Goal: Information Seeking & Learning: Check status

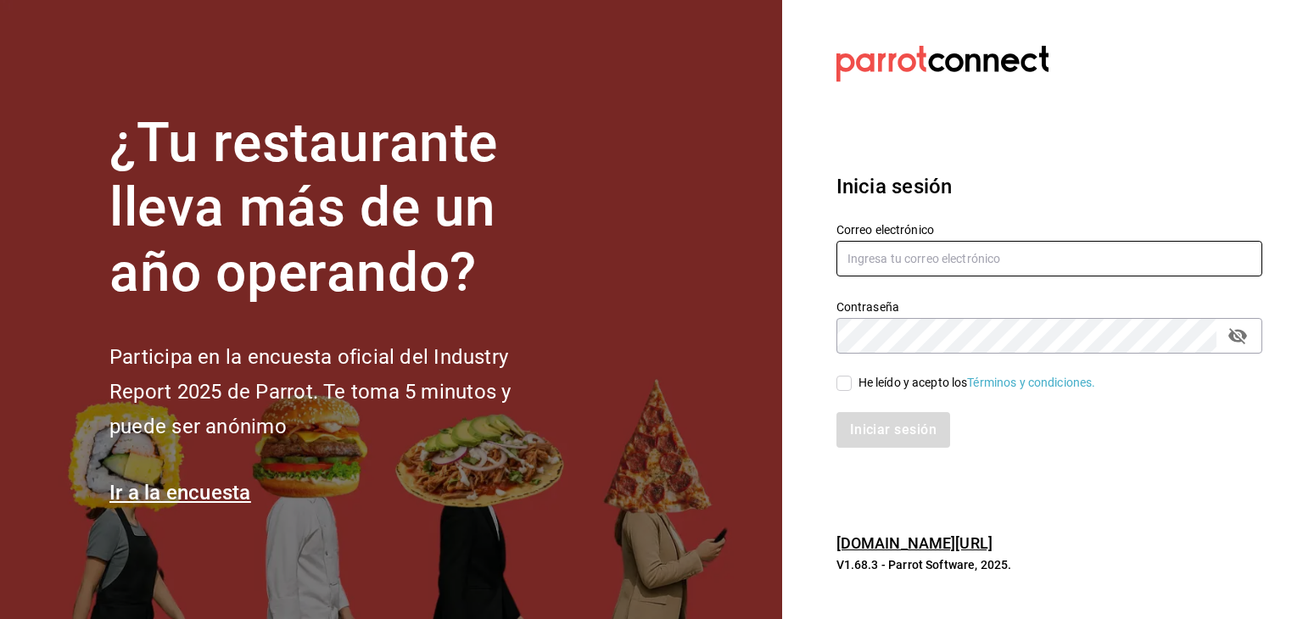
type input "[PERSON_NAME][EMAIL_ADDRESS][PERSON_NAME][DOMAIN_NAME]"
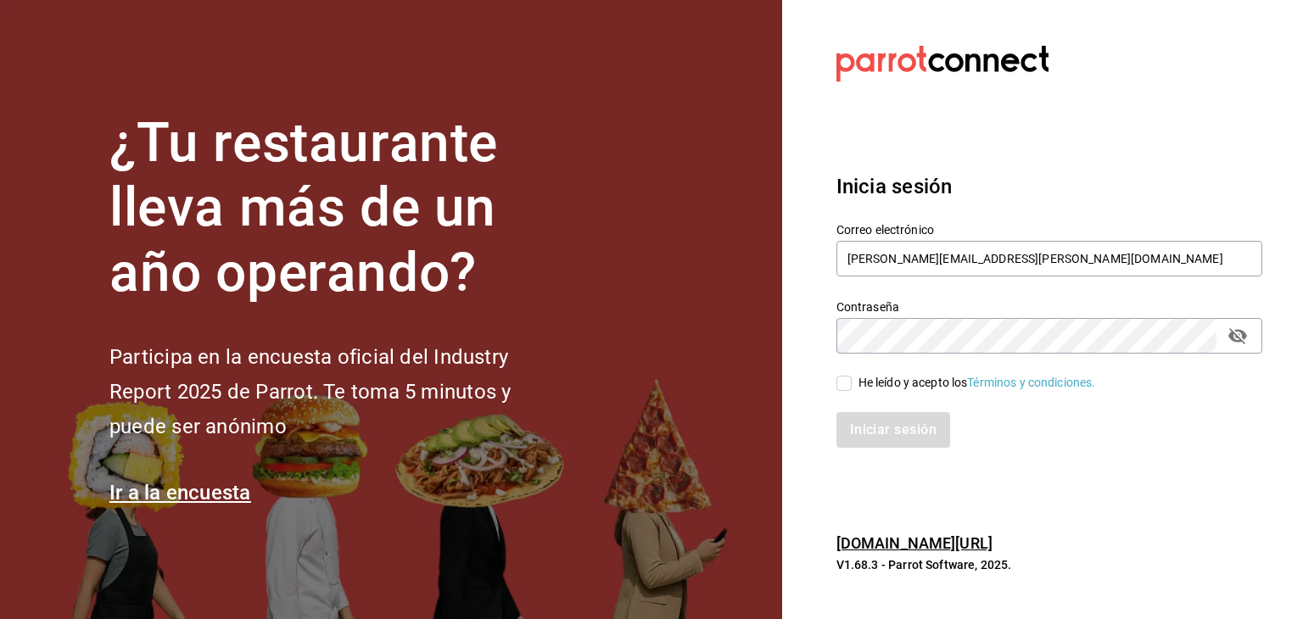
click at [843, 384] on input "He leído y acepto los Términos y condiciones." at bounding box center [843, 383] width 15 height 15
checkbox input "true"
click at [862, 438] on button "Iniciar sesión" at bounding box center [893, 430] width 115 height 36
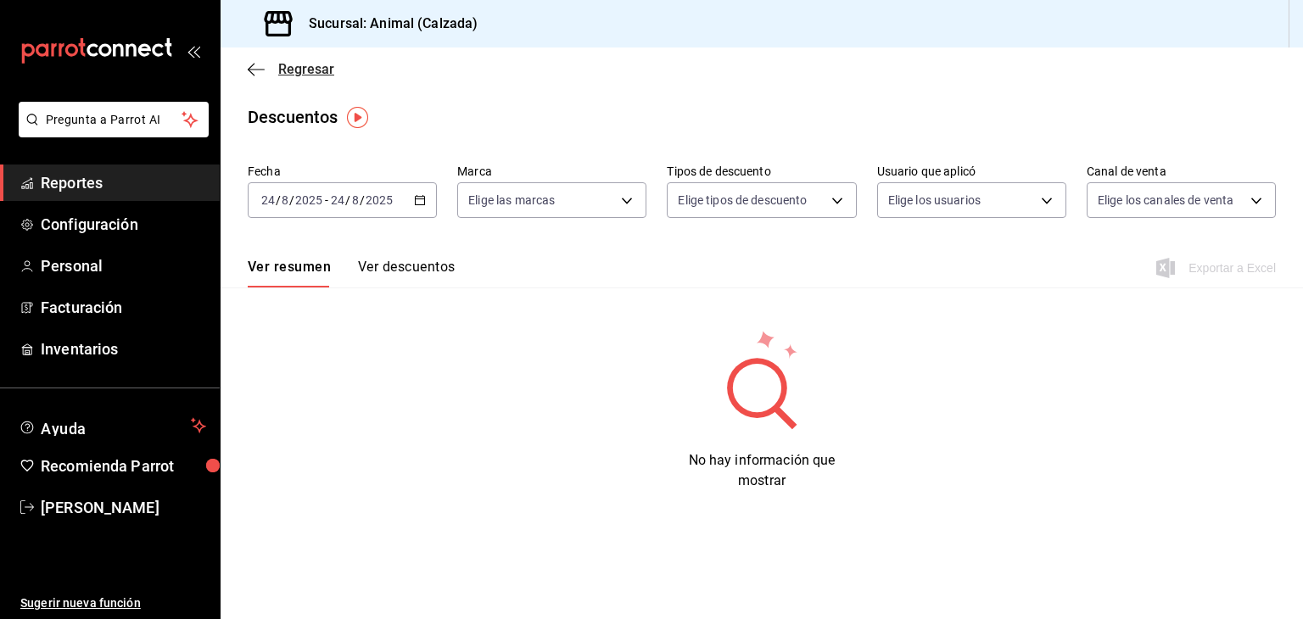
click at [248, 76] on span "Regresar" at bounding box center [291, 69] width 87 height 16
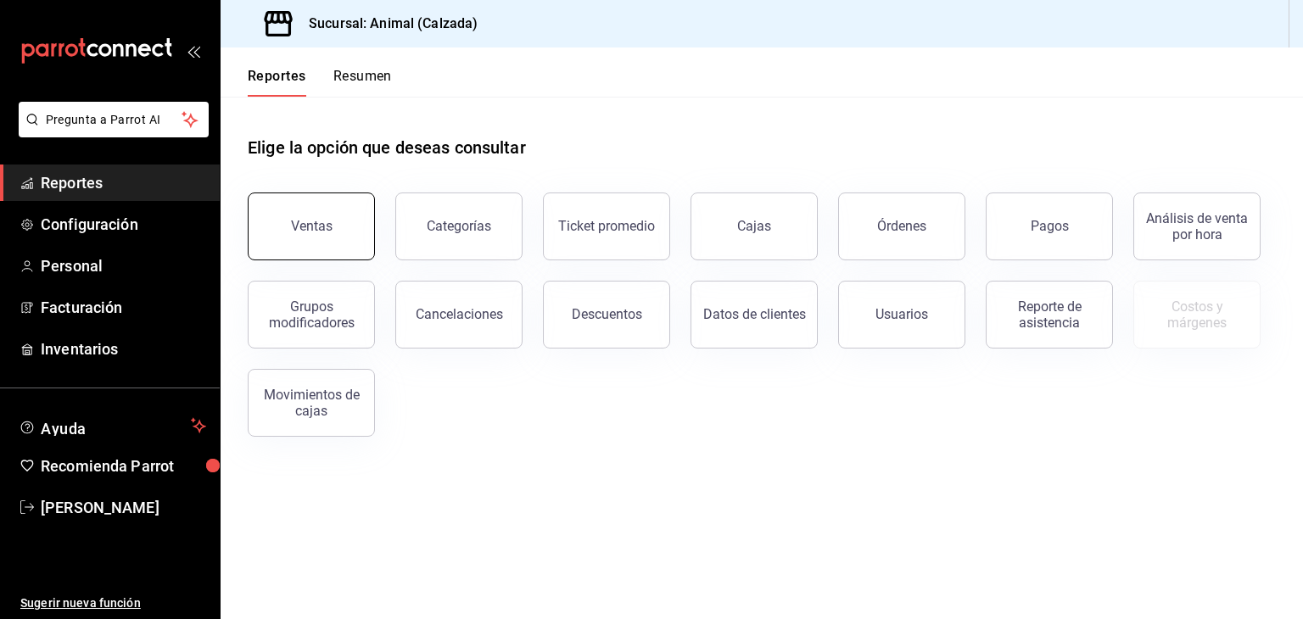
click at [312, 223] on div "Ventas" at bounding box center [312, 226] width 42 height 16
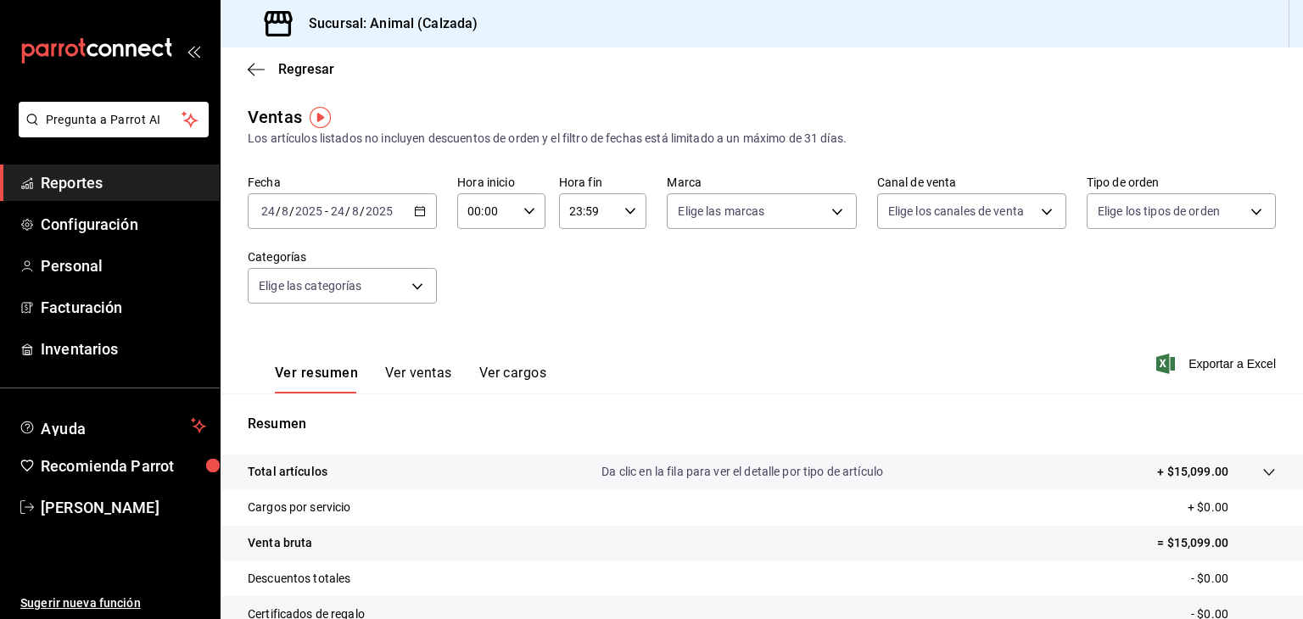
click at [414, 215] on icon "button" at bounding box center [420, 211] width 12 height 12
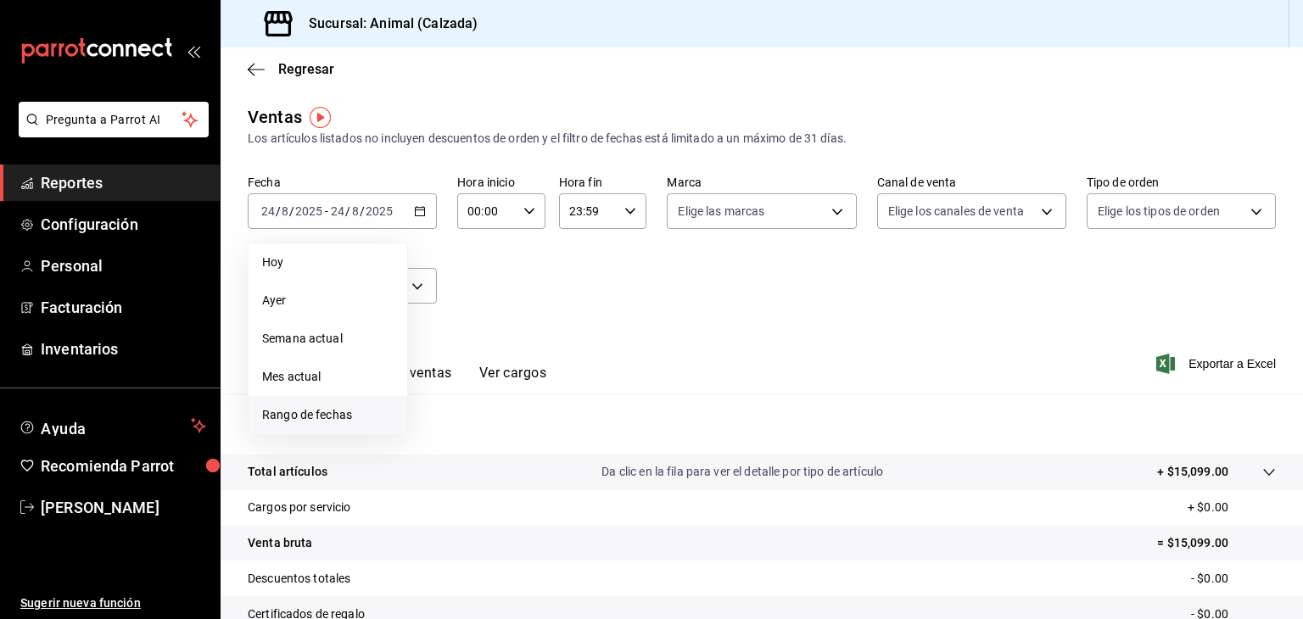
click at [309, 421] on span "Rango de fechas" at bounding box center [327, 415] width 131 height 18
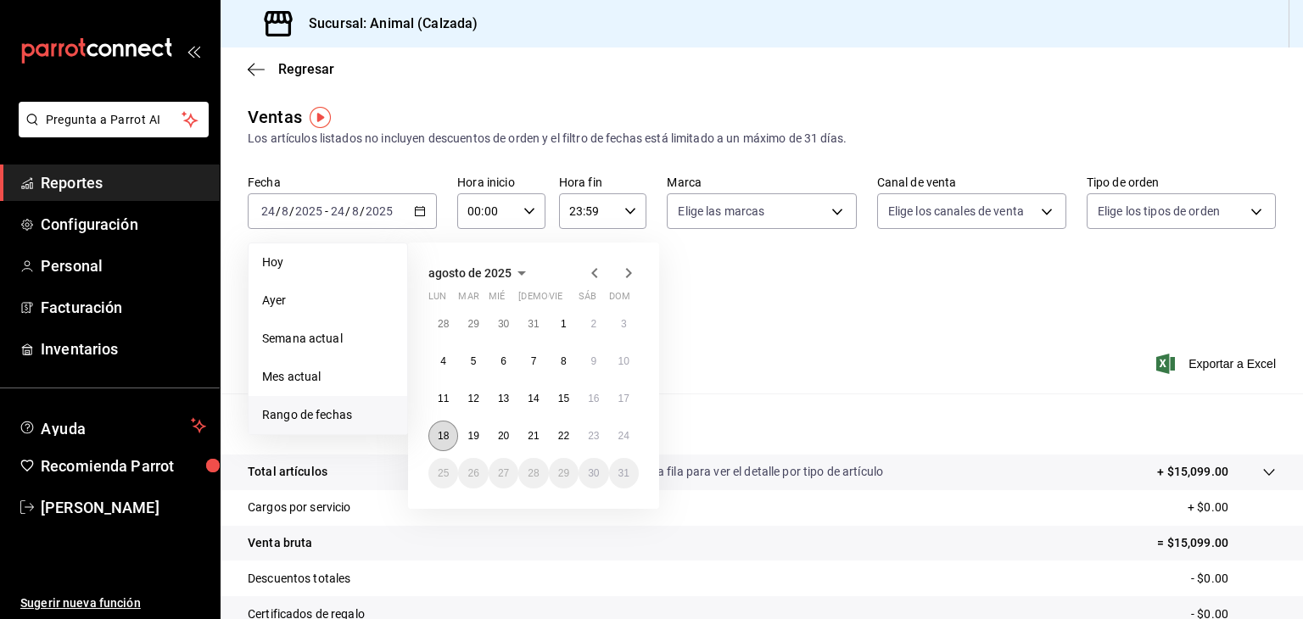
click at [441, 437] on abbr "18" at bounding box center [443, 436] width 11 height 12
click at [626, 439] on abbr "24" at bounding box center [623, 436] width 11 height 12
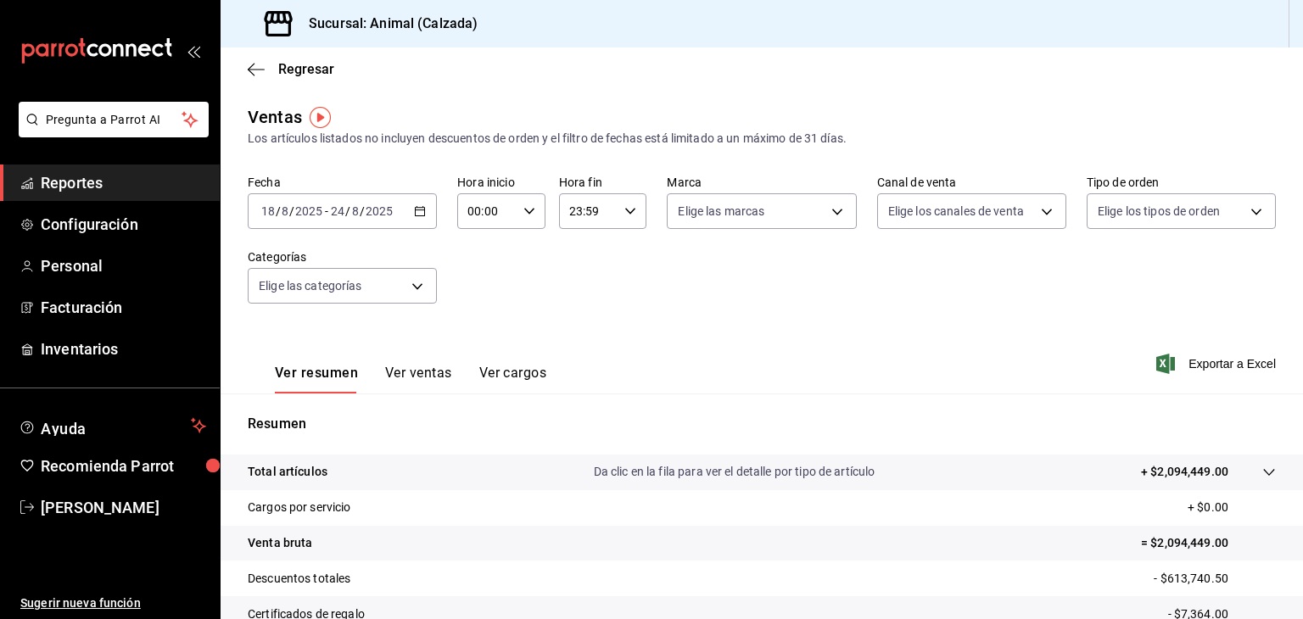
click at [510, 209] on input "00:00" at bounding box center [486, 211] width 59 height 34
click at [478, 324] on button "05" at bounding box center [476, 330] width 36 height 34
type input "05:00"
click at [624, 208] on div at bounding box center [651, 309] width 1303 height 619
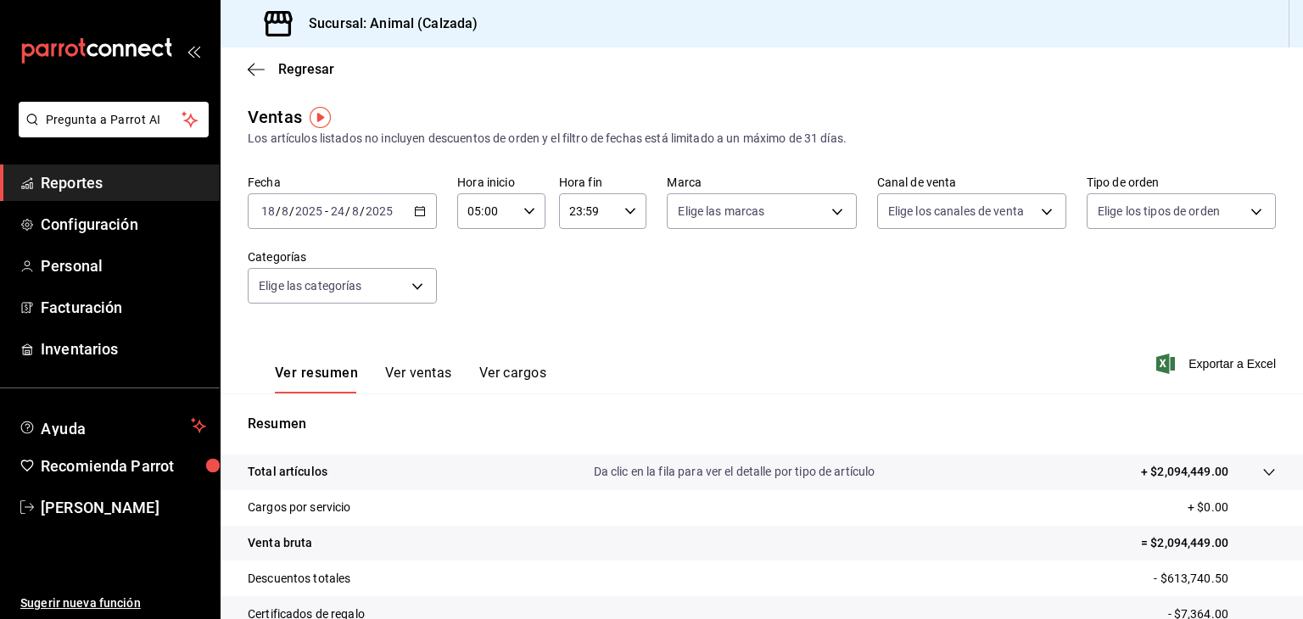
click at [624, 208] on icon "button" at bounding box center [630, 211] width 12 height 12
click at [573, 247] on span "05" at bounding box center [576, 240] width 16 height 14
click at [618, 259] on span "00" at bounding box center [620, 255] width 16 height 14
type input "05:00"
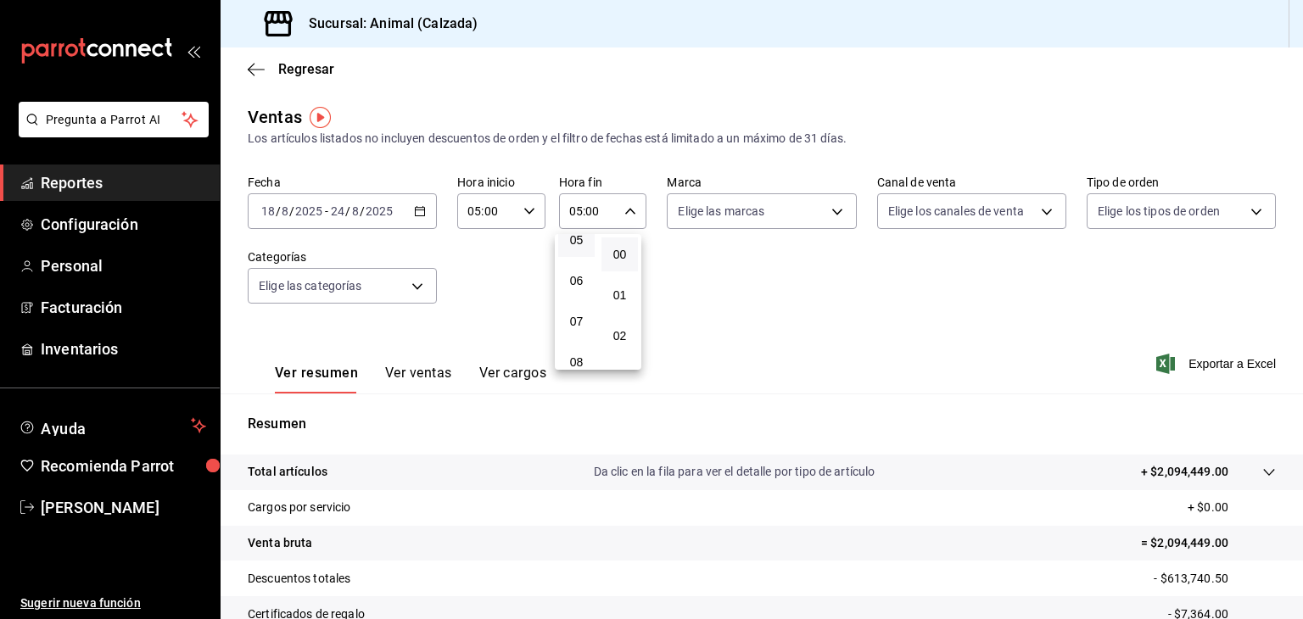
click at [744, 210] on div at bounding box center [651, 309] width 1303 height 619
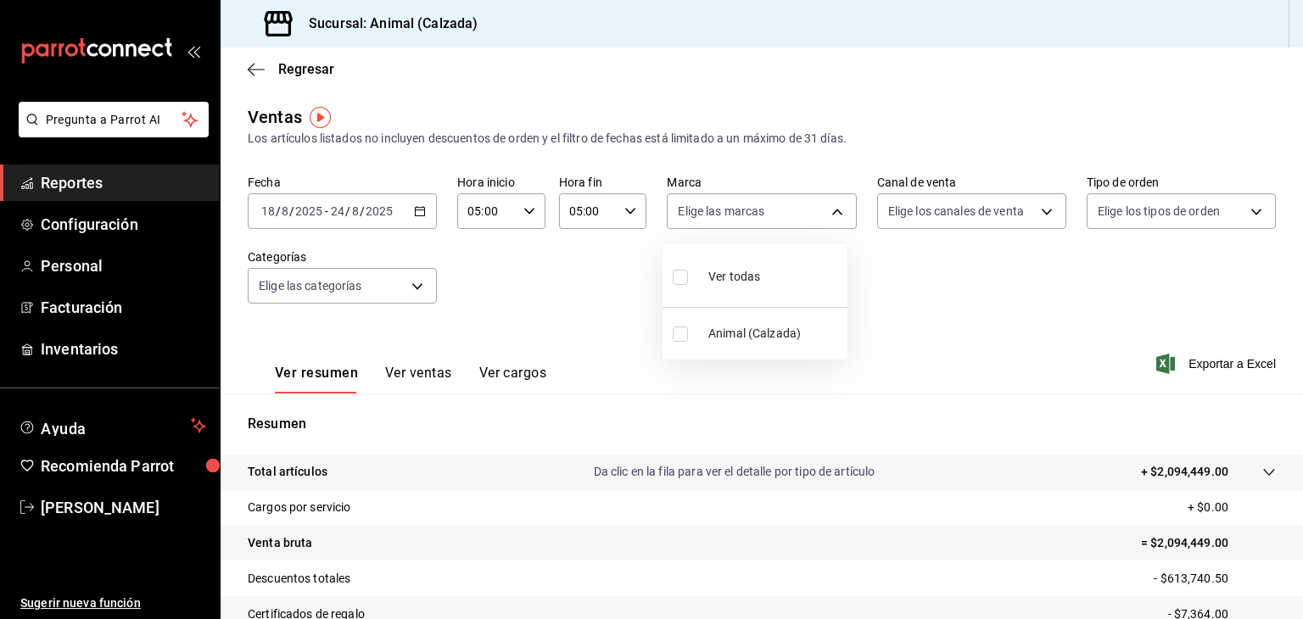
click at [744, 210] on body "Pregunta a Parrot AI Reportes Configuración Personal Facturación Inventarios Ay…" at bounding box center [651, 309] width 1303 height 619
click at [679, 282] on input "checkbox" at bounding box center [680, 277] width 15 height 15
checkbox input "true"
type input "e26472f3-9262-489d-bcba-4c6b034529c7"
checkbox input "true"
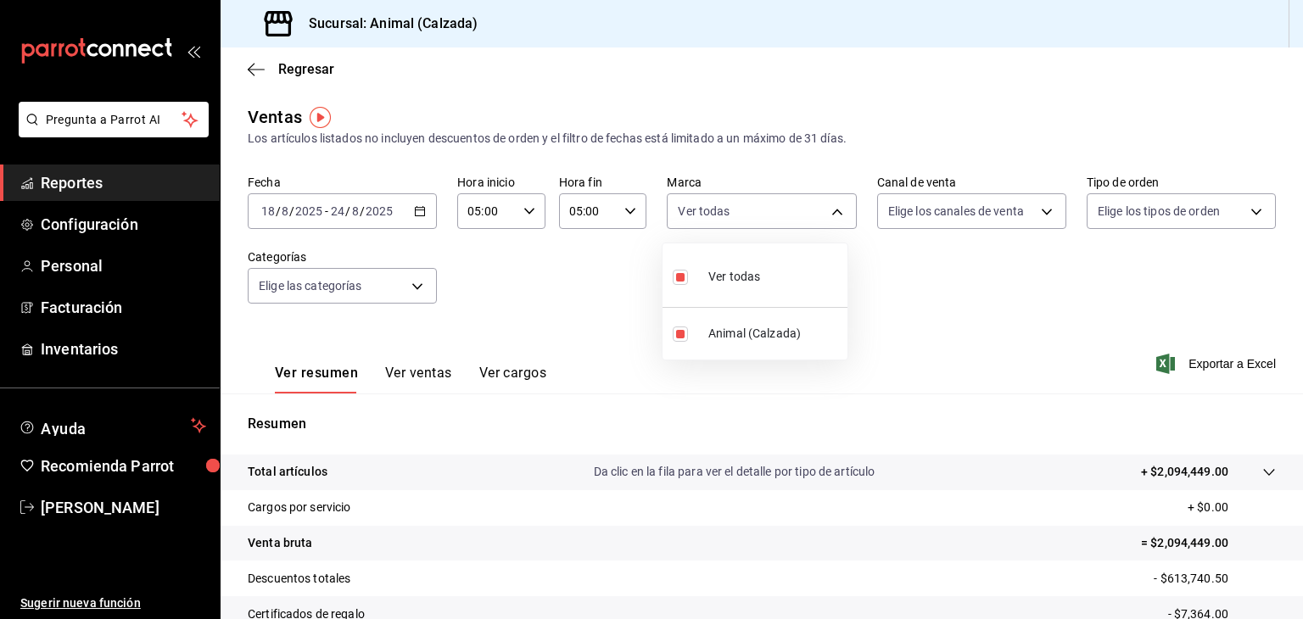
click at [924, 216] on div at bounding box center [651, 309] width 1303 height 619
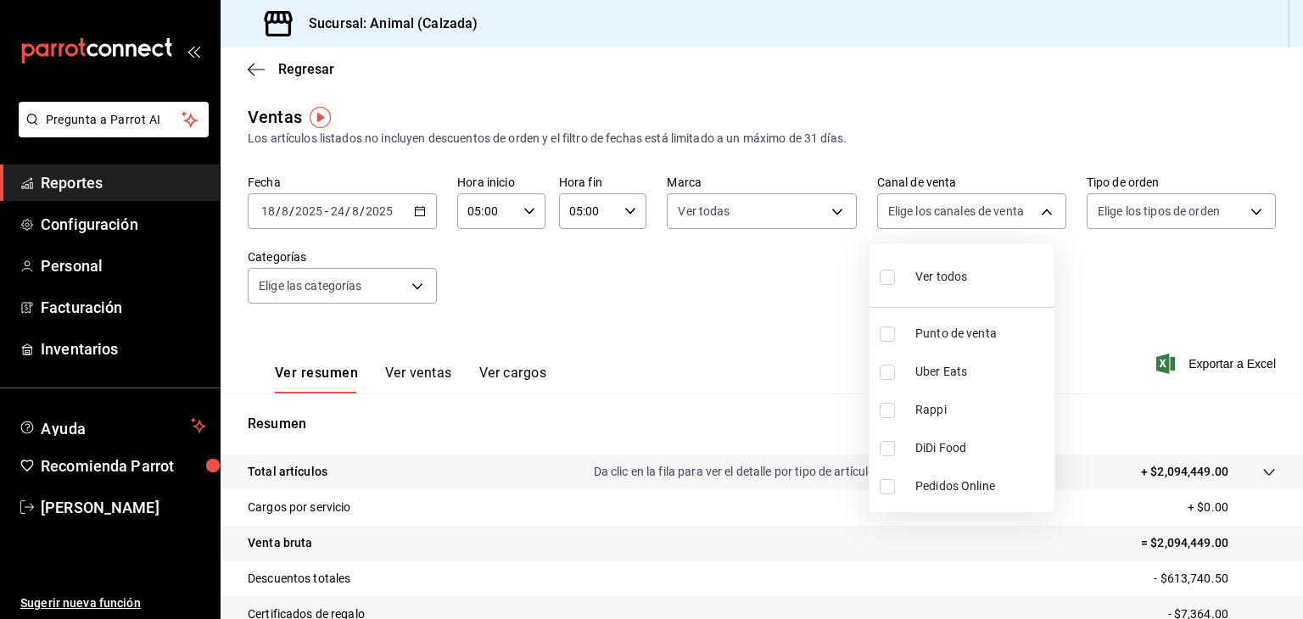
click at [924, 216] on body "Pregunta a Parrot AI Reportes Configuración Personal Facturación Inventarios Ay…" at bounding box center [651, 309] width 1303 height 619
click at [892, 276] on input "checkbox" at bounding box center [887, 277] width 15 height 15
checkbox input "true"
type input "PARROT,UBER_EATS,RAPPI,DIDI_FOOD,ONLINE"
checkbox input "true"
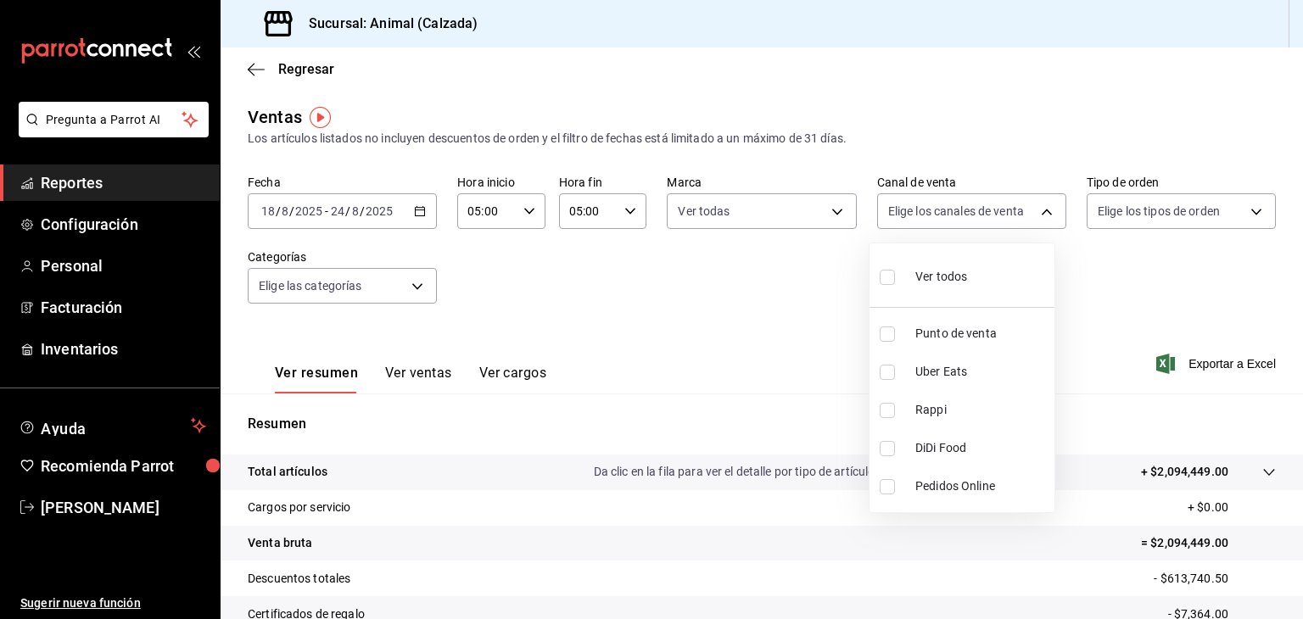
checkbox input "true"
click at [1164, 214] on div at bounding box center [651, 309] width 1303 height 619
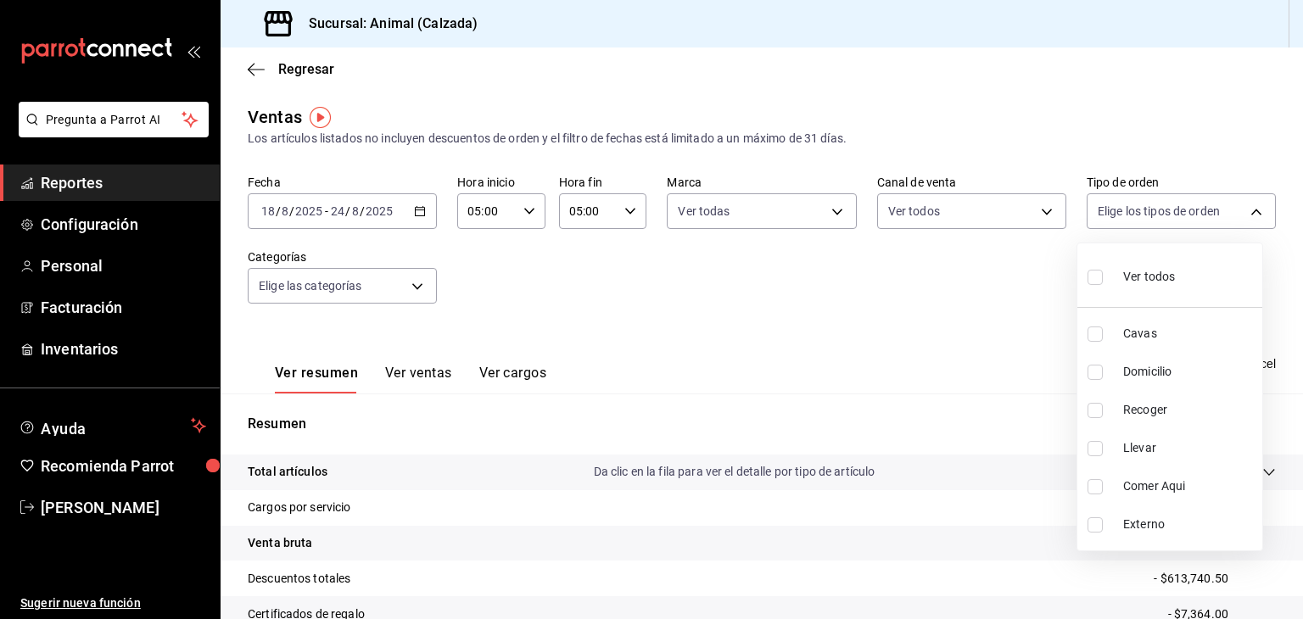
click at [1164, 214] on body "Pregunta a Parrot AI Reportes Configuración Personal Facturación Inventarios Ay…" at bounding box center [651, 309] width 1303 height 619
click at [1096, 276] on input "checkbox" at bounding box center [1095, 277] width 15 height 15
checkbox input "true"
type input "588630d3-b511-4bba-a729-32472510037f,54b7ae00-ca47-4ec1-b7ff-55842c0a2b62,92293…"
checkbox input "true"
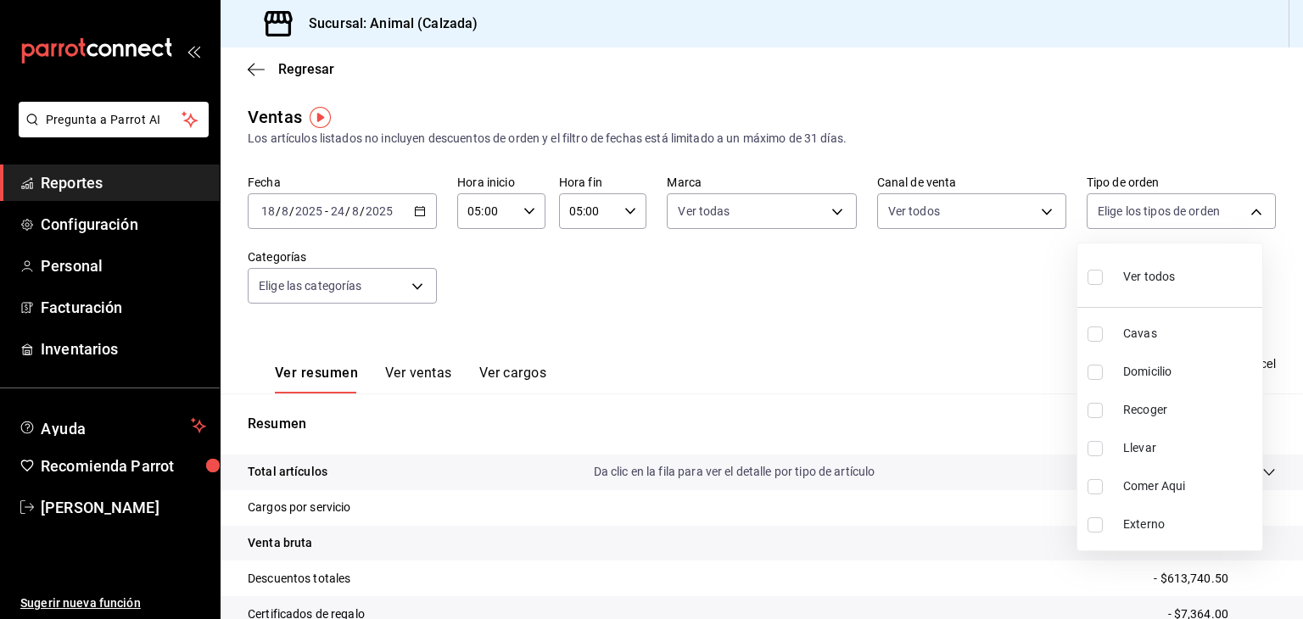
checkbox input "true"
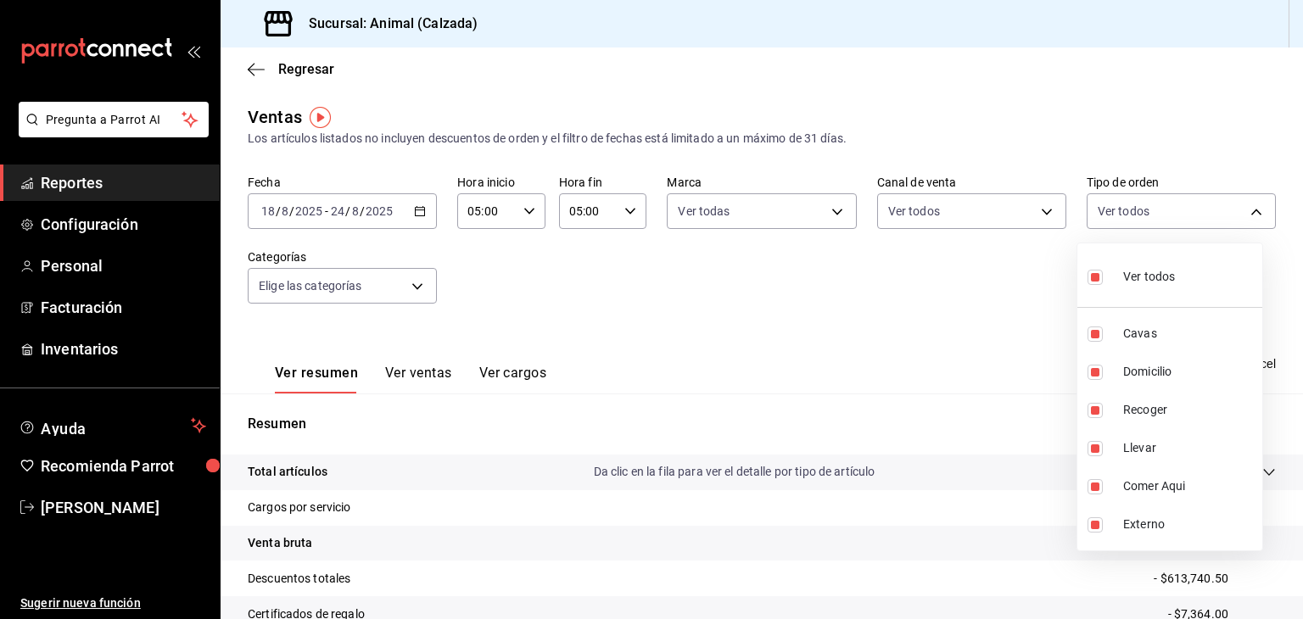
click at [390, 281] on div at bounding box center [651, 309] width 1303 height 619
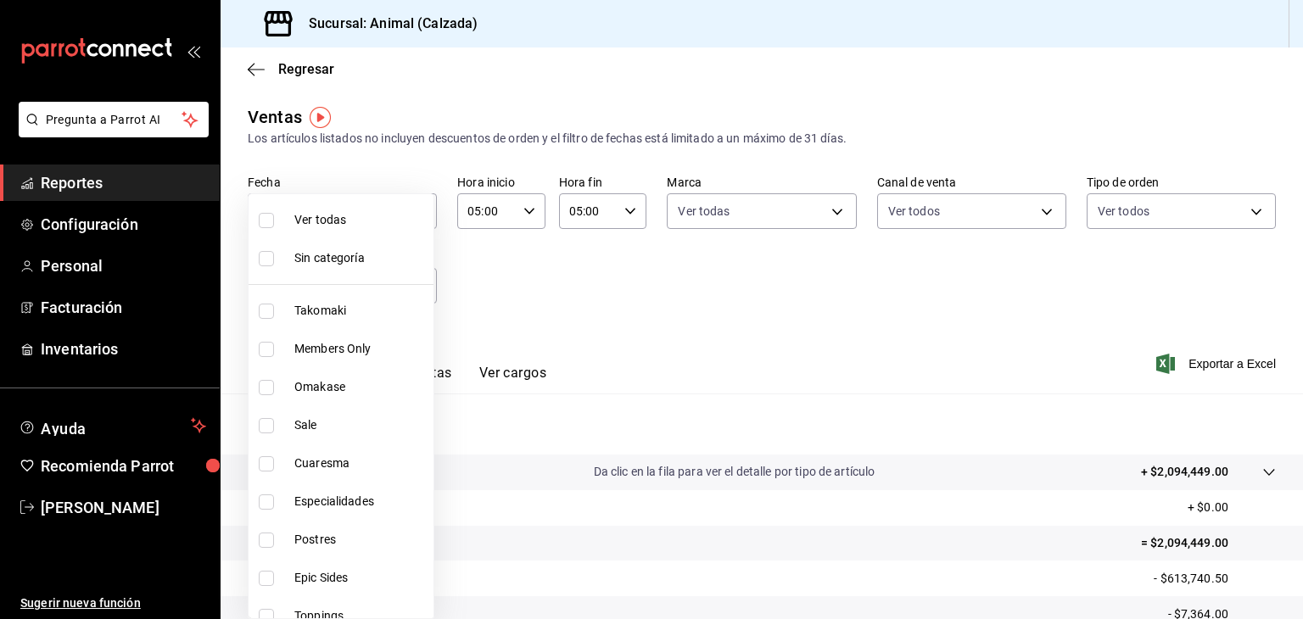
click at [390, 281] on body "Pregunta a Parrot AI Reportes Configuración Personal Facturación Inventarios Ay…" at bounding box center [651, 309] width 1303 height 619
click at [266, 221] on input "checkbox" at bounding box center [266, 220] width 15 height 15
checkbox input "true"
type input "5d35a5f4-3063-4397-a550-a8f4eca83956,9bcdf976-3d2d-44f2-8aa2-d656f6bc4aaa,d84f4…"
checkbox input "true"
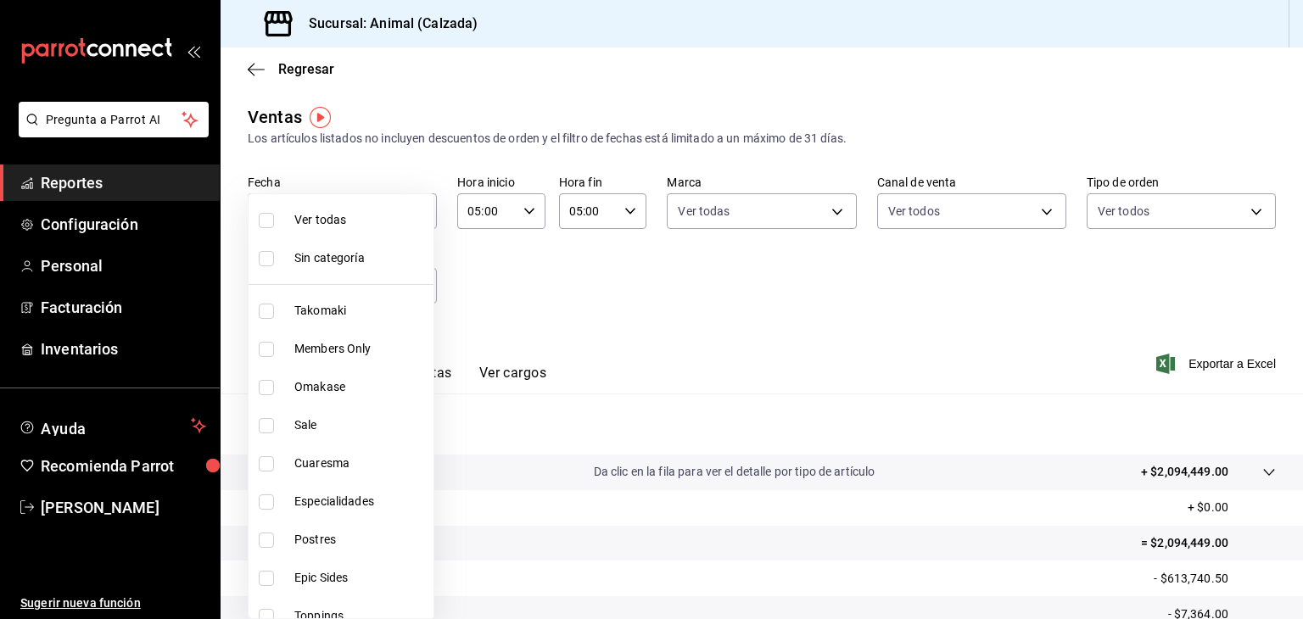
checkbox input "true"
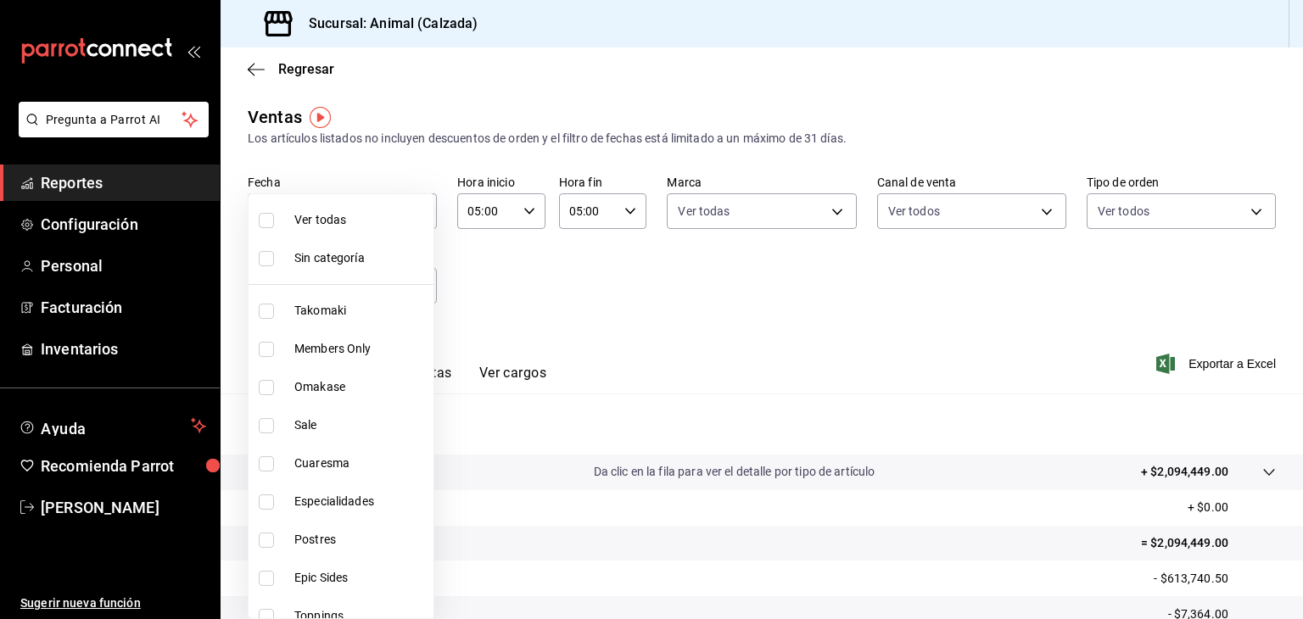
checkbox input "true"
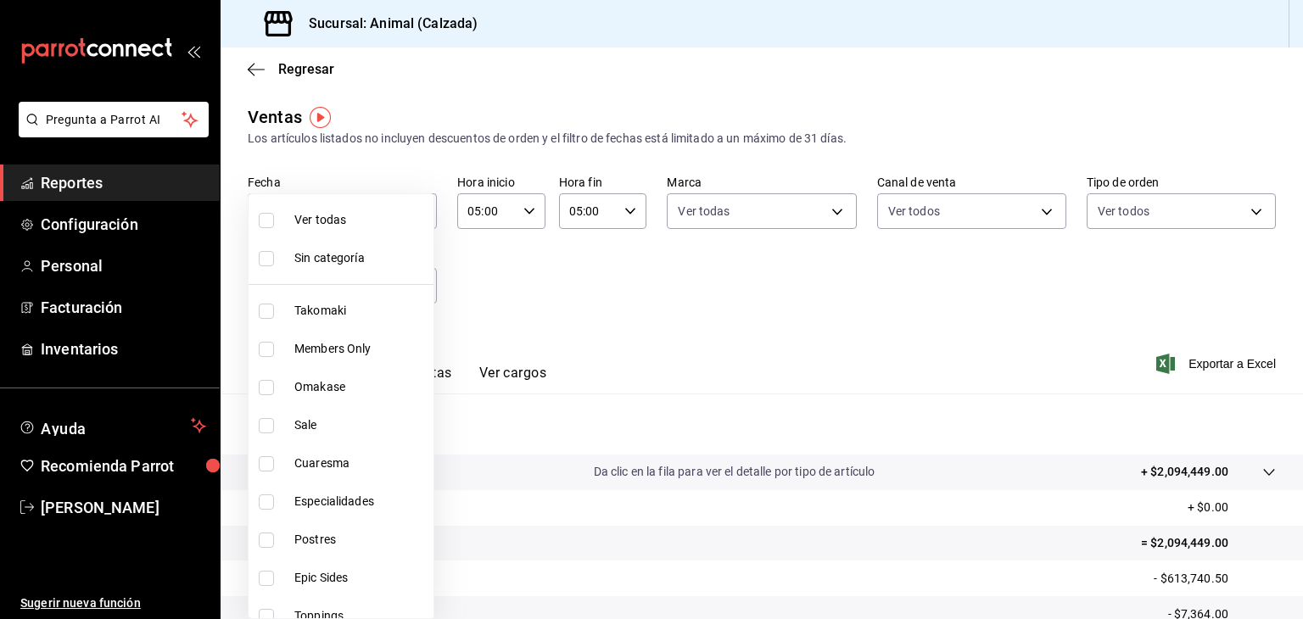
checkbox input "true"
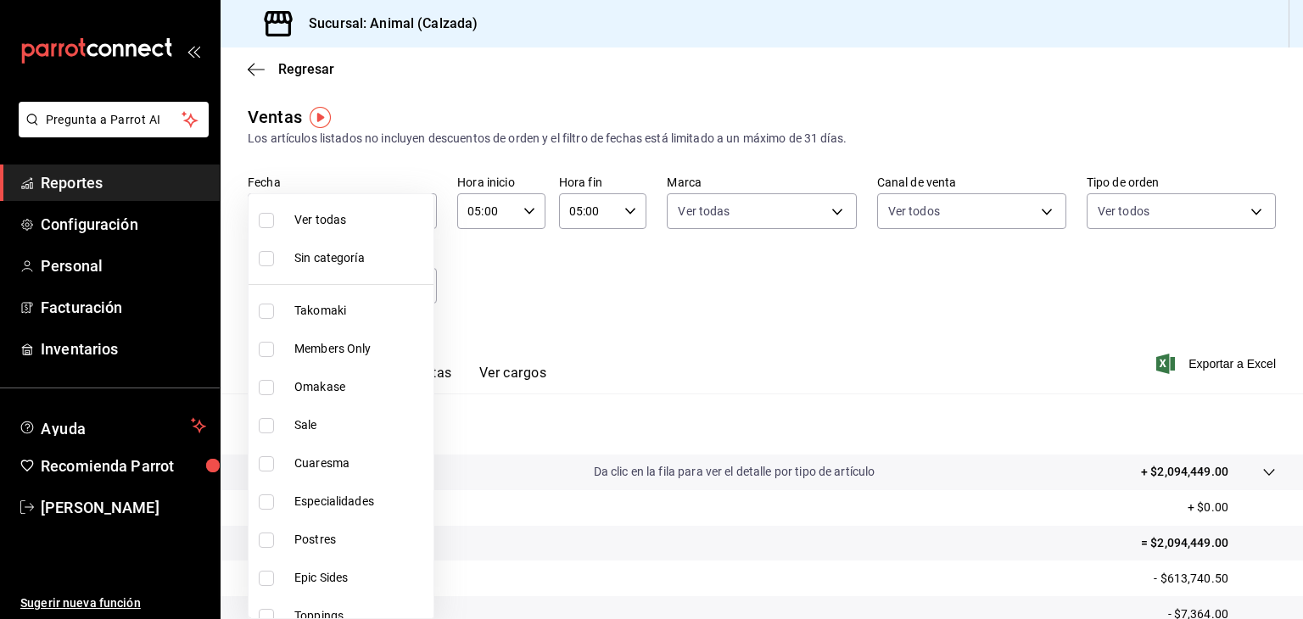
checkbox input "true"
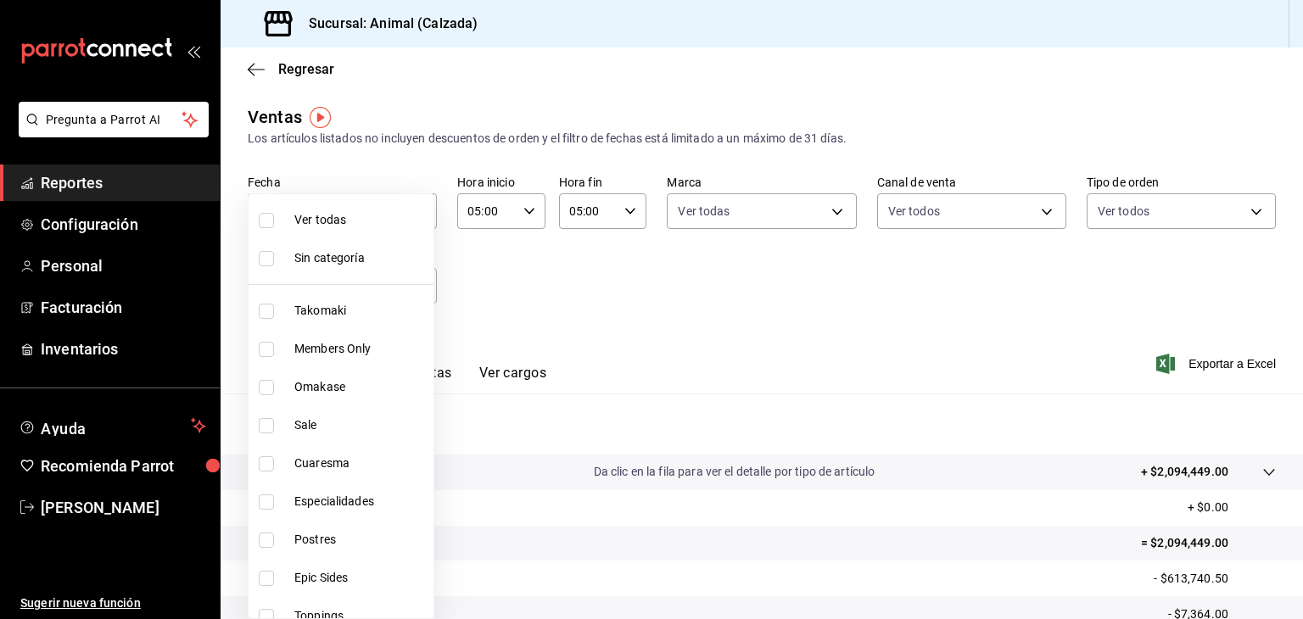
checkbox input "true"
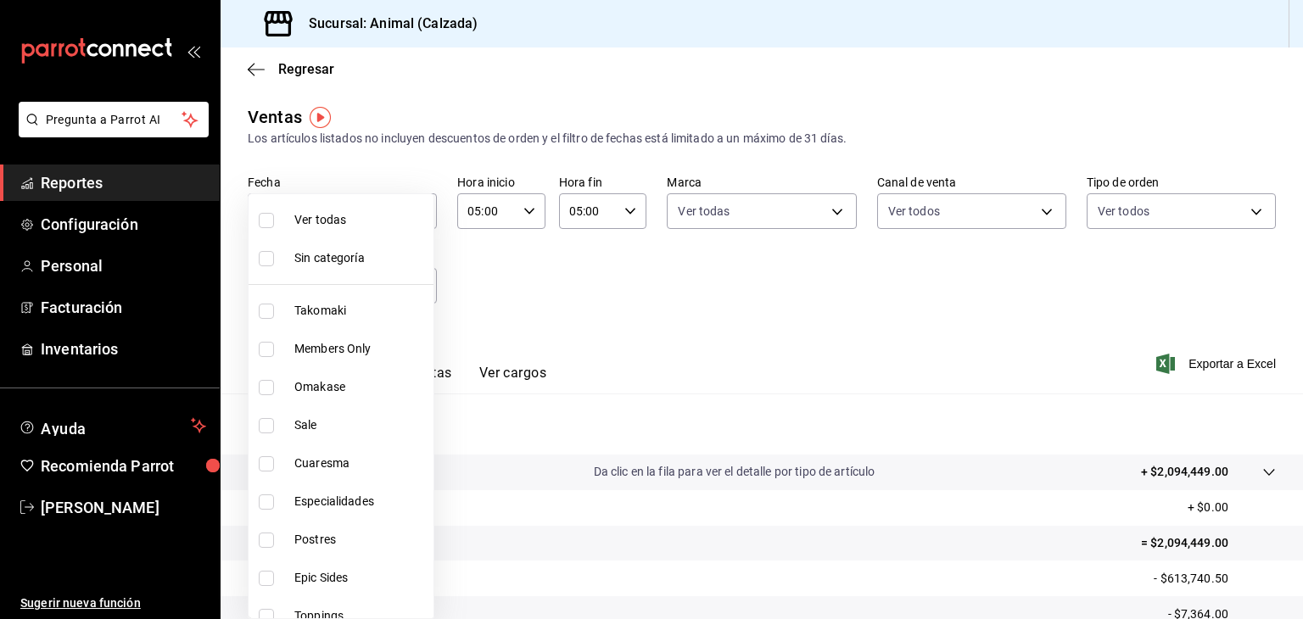
checkbox input "true"
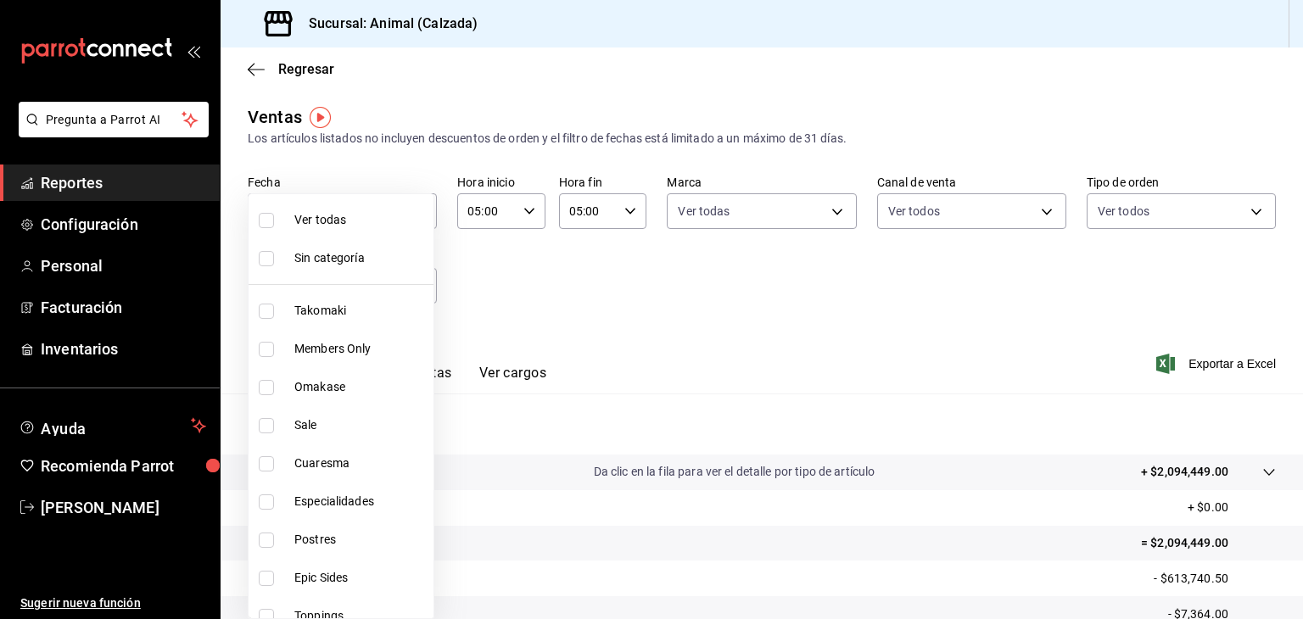
checkbox input "true"
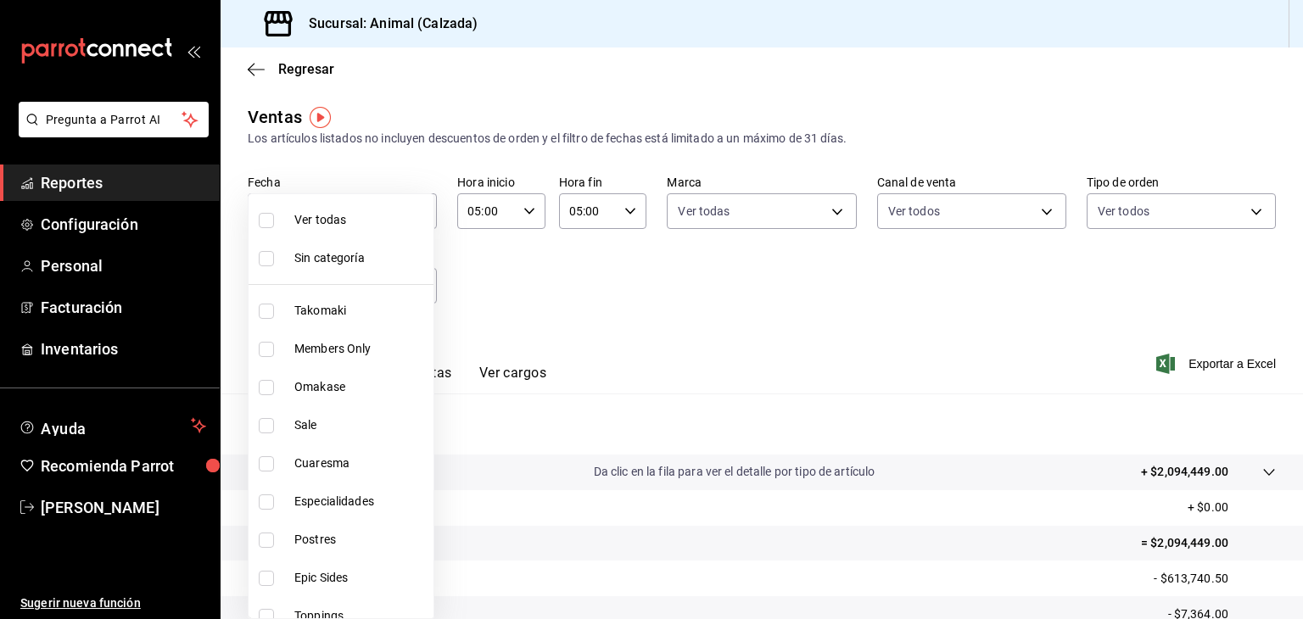
checkbox input "true"
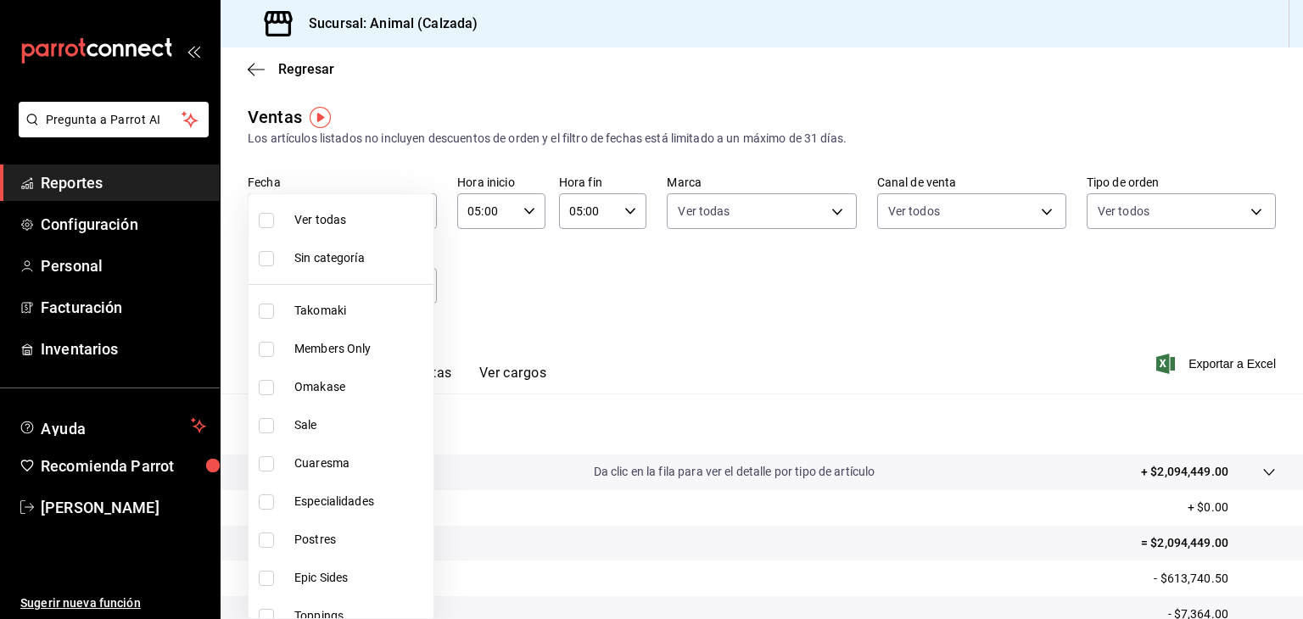
checkbox input "true"
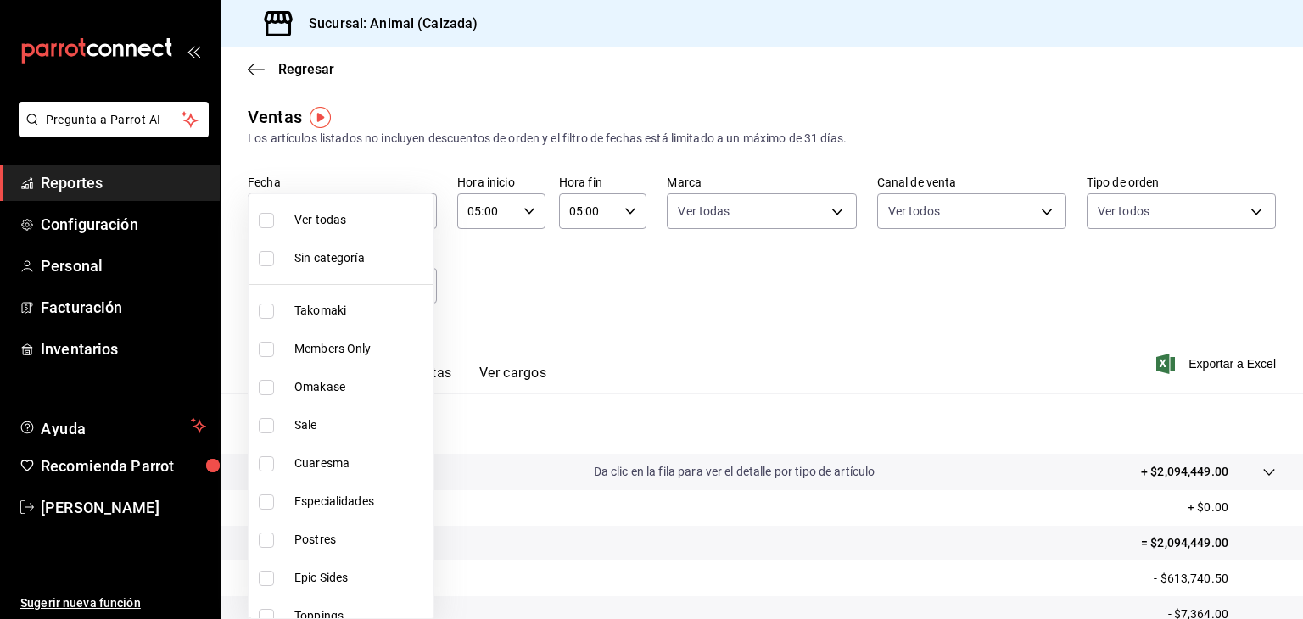
checkbox input "true"
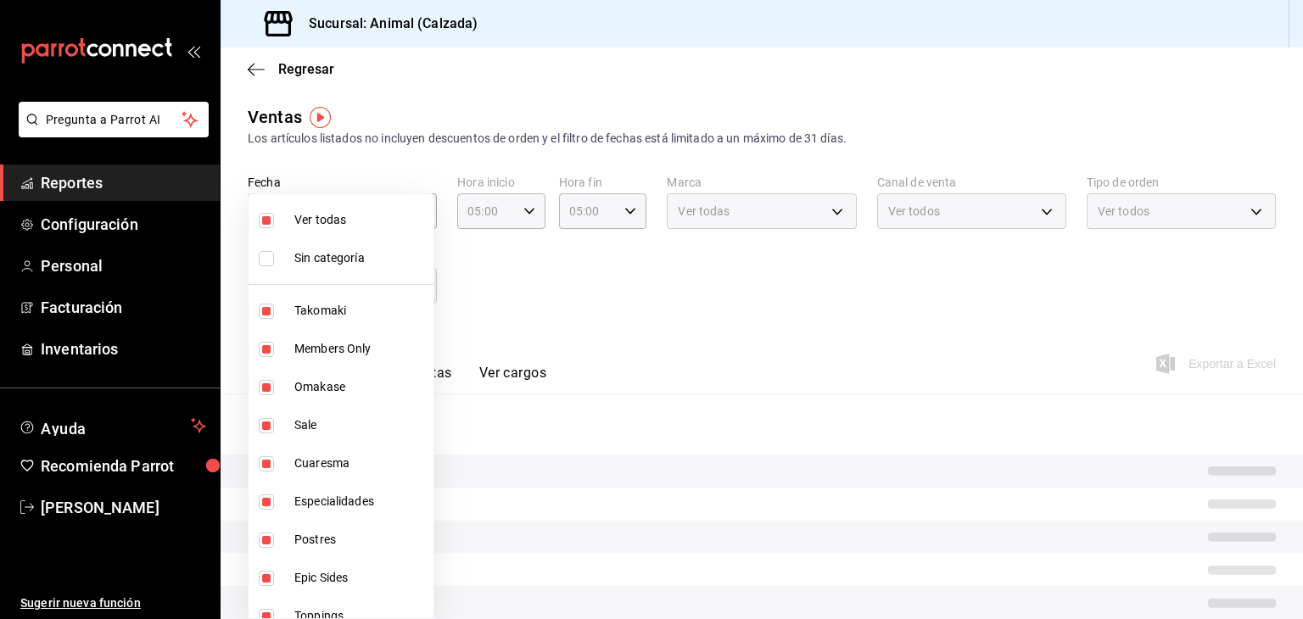
click at [550, 287] on div at bounding box center [651, 309] width 1303 height 619
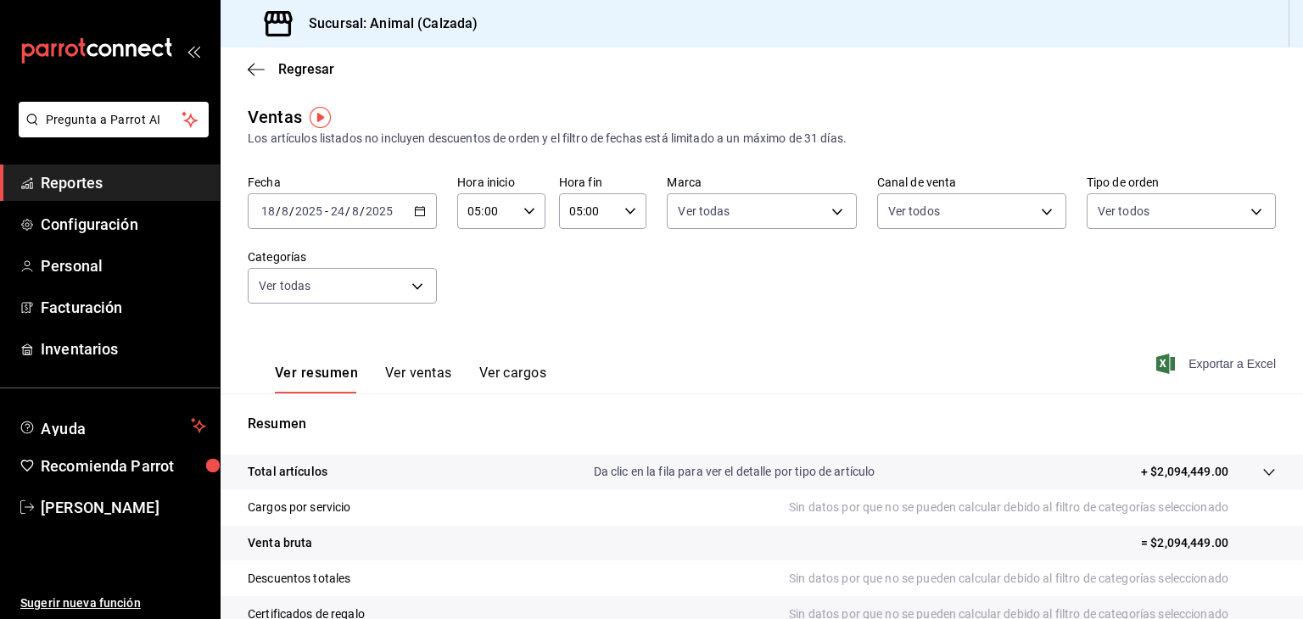
click at [1158, 364] on icon "button" at bounding box center [1165, 364] width 19 height 20
click at [111, 507] on span "[PERSON_NAME]" at bounding box center [123, 507] width 165 height 23
